Goal: Task Accomplishment & Management: Manage account settings

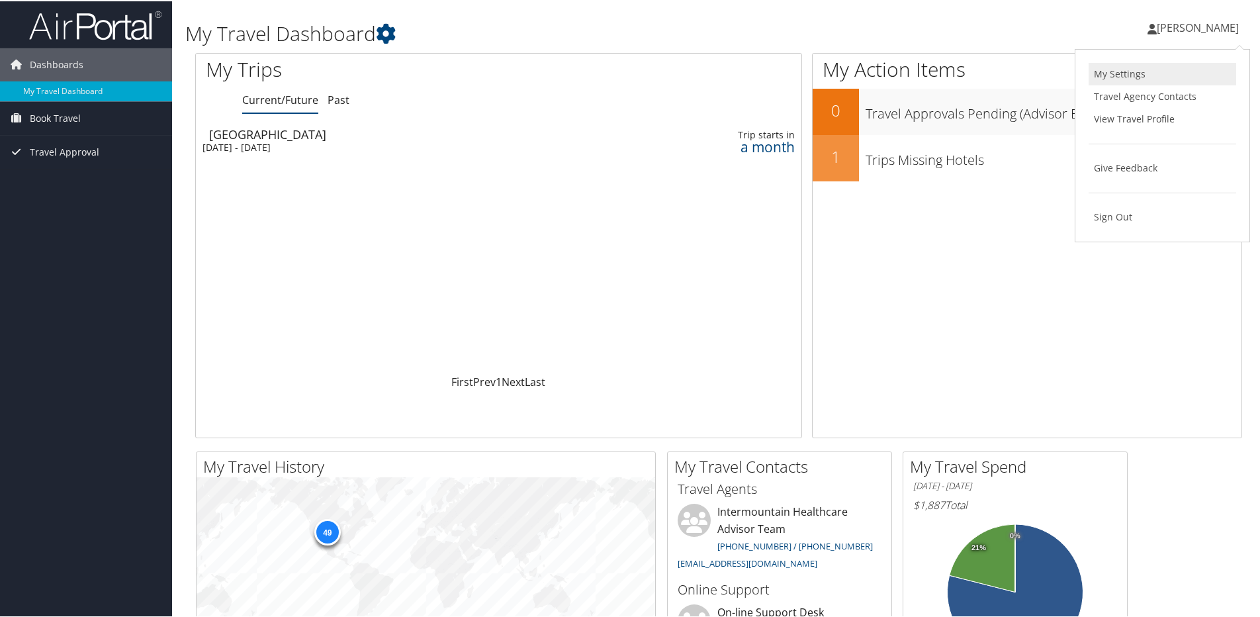
click at [1131, 79] on link "My Settings" at bounding box center [1162, 73] width 148 height 22
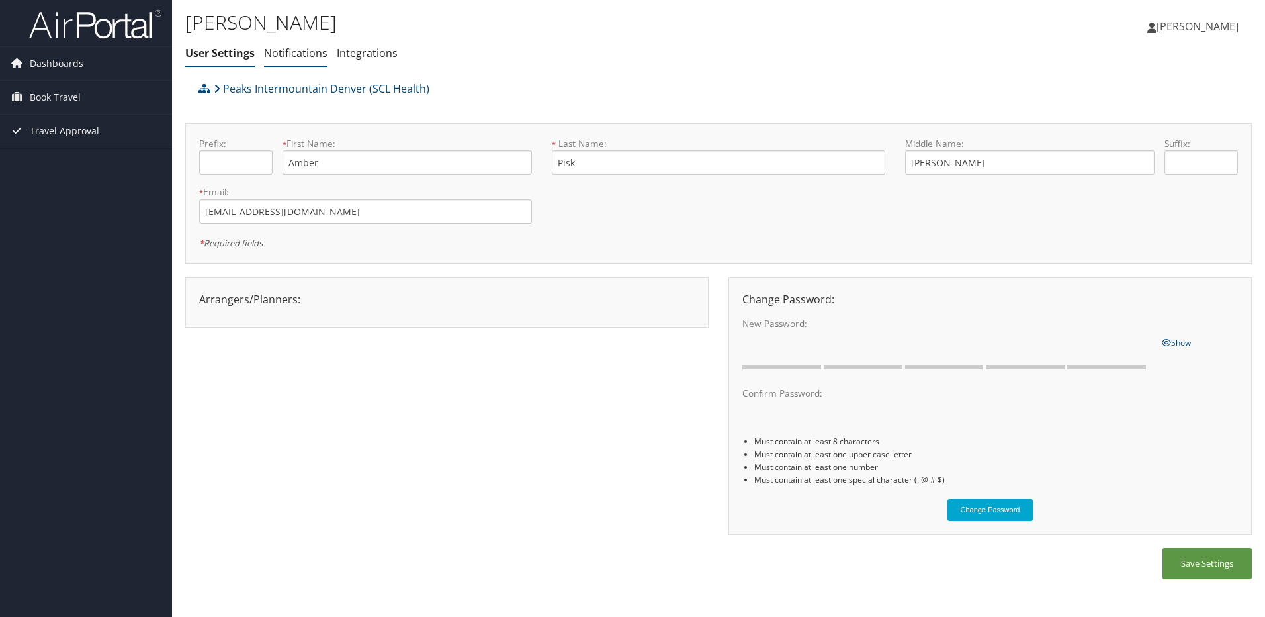
click at [292, 62] on li "Notifications" at bounding box center [296, 54] width 64 height 24
click at [381, 56] on link "Integrations" at bounding box center [367, 53] width 61 height 15
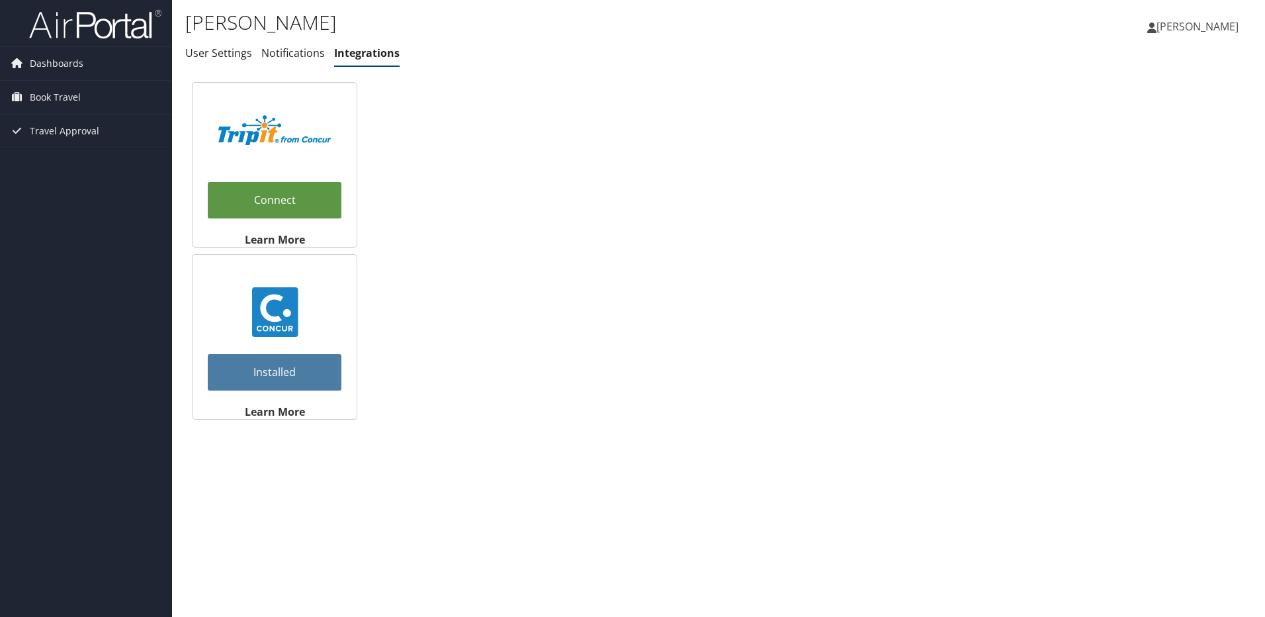
click at [1188, 28] on span "[PERSON_NAME]" at bounding box center [1197, 26] width 82 height 15
click at [1150, 120] on link "View Travel Profile" at bounding box center [1164, 118] width 148 height 22
